Goal: Find specific page/section: Find specific page/section

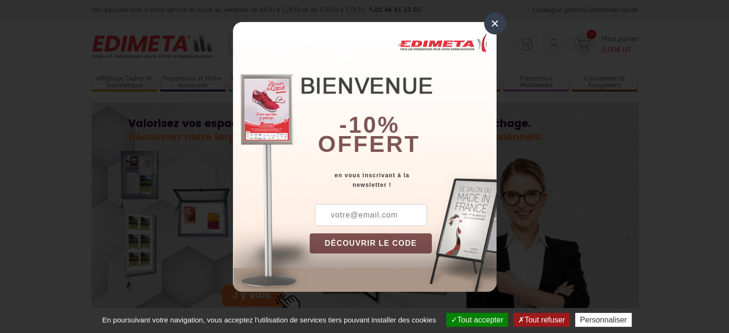
click at [194, 97] on div "× -10% offert en vous inscrivant à la newsletter ! DÉCOUVRIR LE CODE Copier le …" at bounding box center [364, 153] width 729 height 306
click at [496, 23] on div "×" at bounding box center [495, 23] width 22 height 22
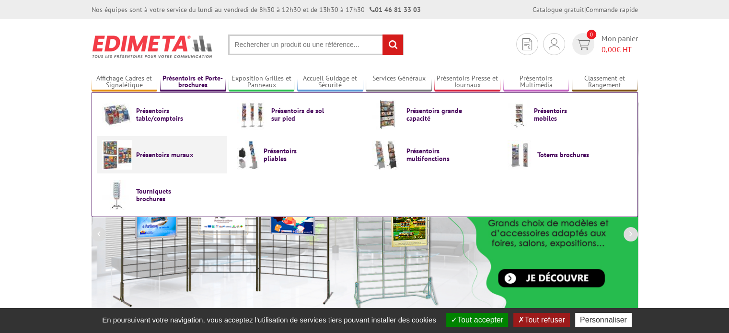
click at [158, 155] on span "Présentoirs muraux" at bounding box center [164, 155] width 57 height 8
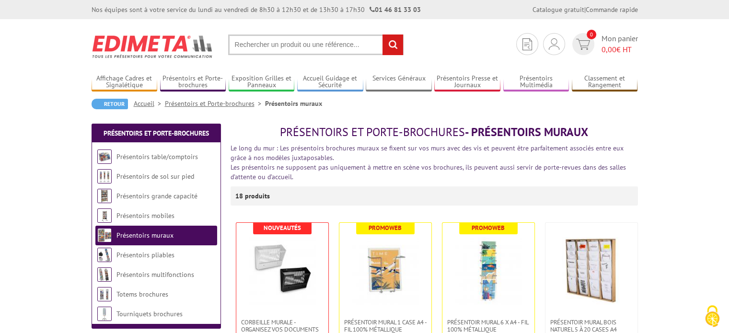
click at [270, 48] on input "text" at bounding box center [315, 44] width 175 height 21
type input "carte de visite"
click at [382, 34] on input "rechercher" at bounding box center [392, 44] width 21 height 21
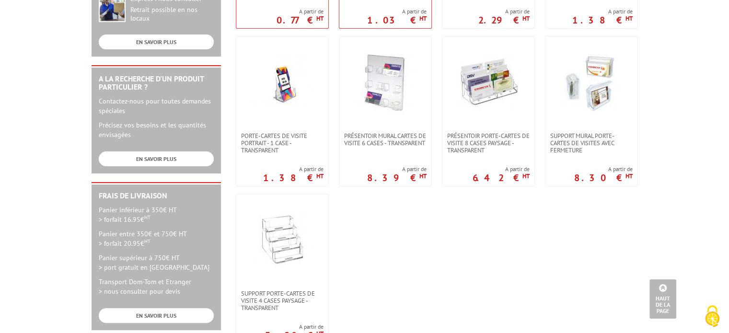
scroll to position [240, 0]
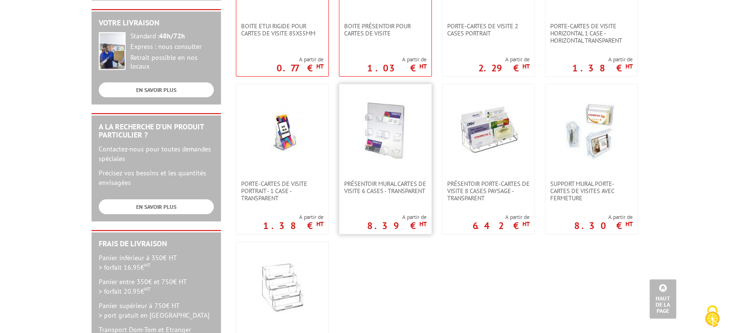
click at [386, 142] on img at bounding box center [385, 130] width 62 height 62
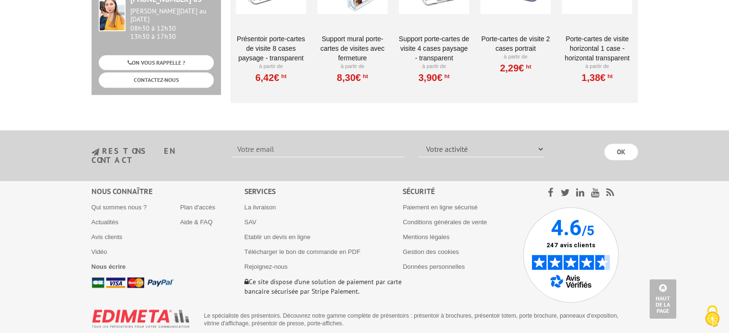
scroll to position [425, 0]
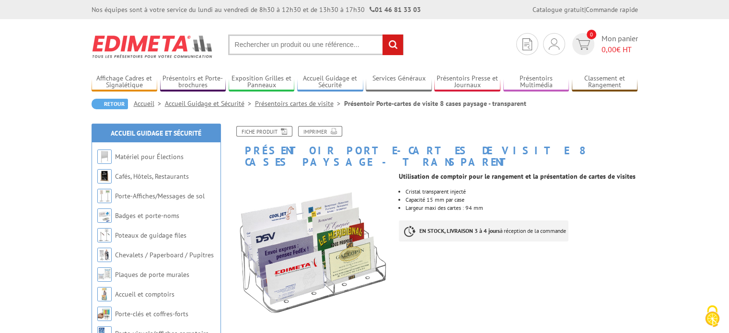
click at [297, 105] on link "Présentoirs cartes de visite" at bounding box center [299, 103] width 89 height 9
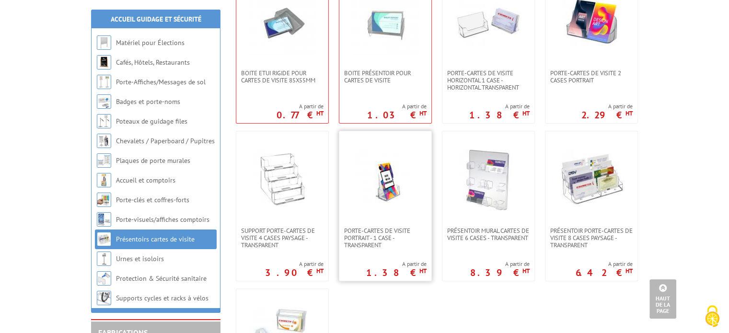
scroll to position [287, 0]
